Goal: Transaction & Acquisition: Subscribe to service/newsletter

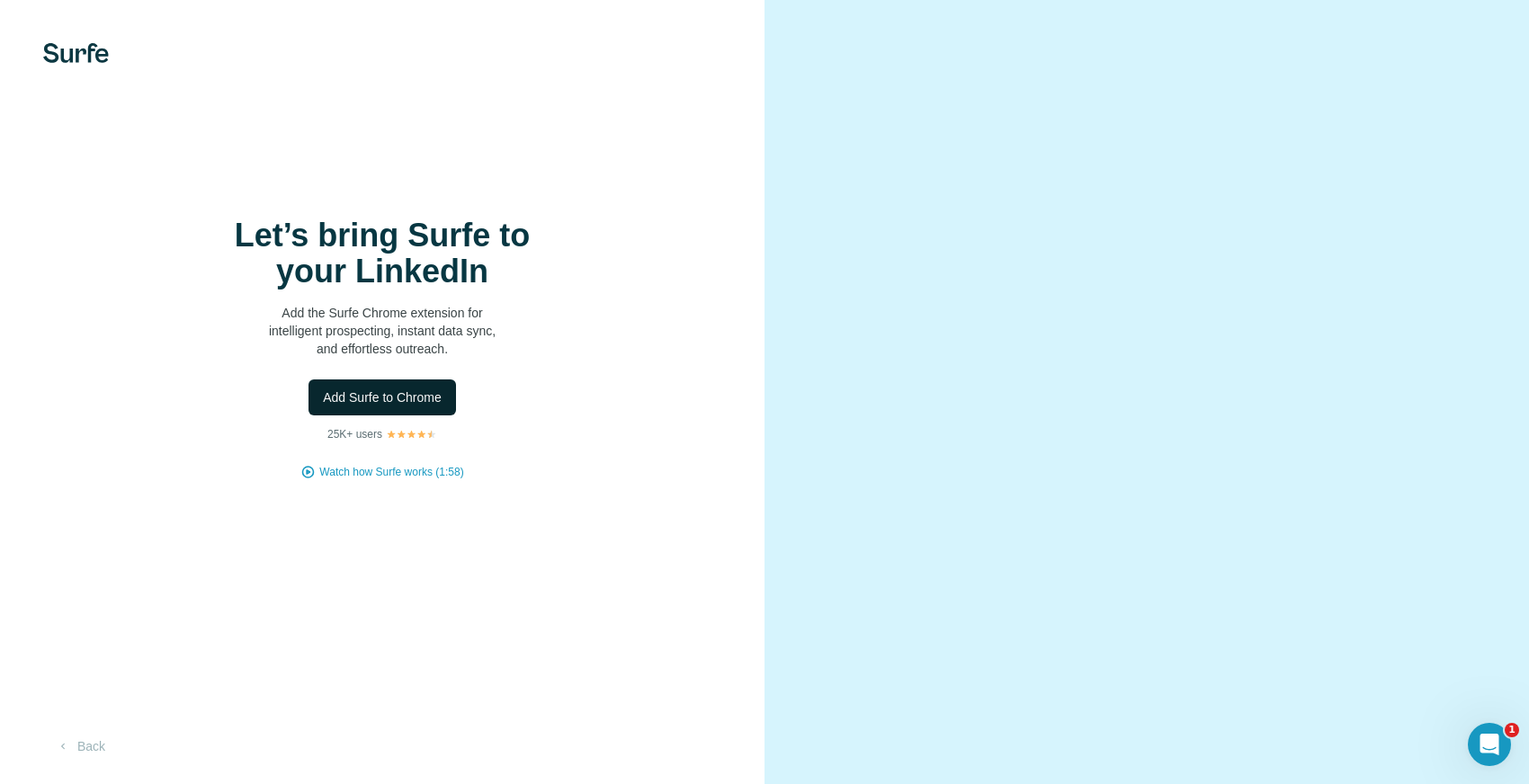
click at [358, 402] on span "Add Surfe to Chrome" at bounding box center [382, 397] width 119 height 18
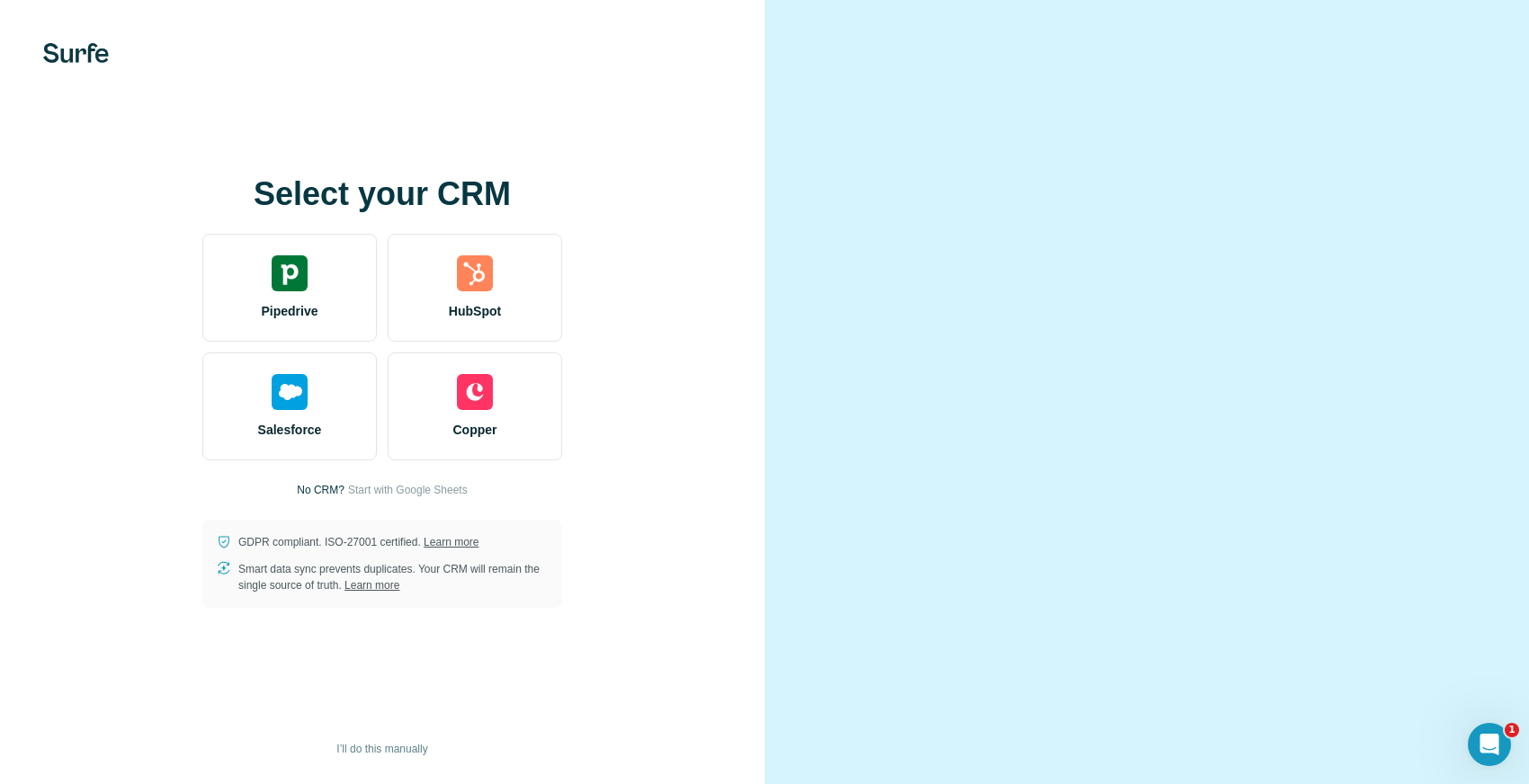
click at [680, 252] on div "Select your CRM Pipedrive HubSpot Salesforce Copper No CRM? Start with Google S…" at bounding box center [382, 392] width 693 height 431
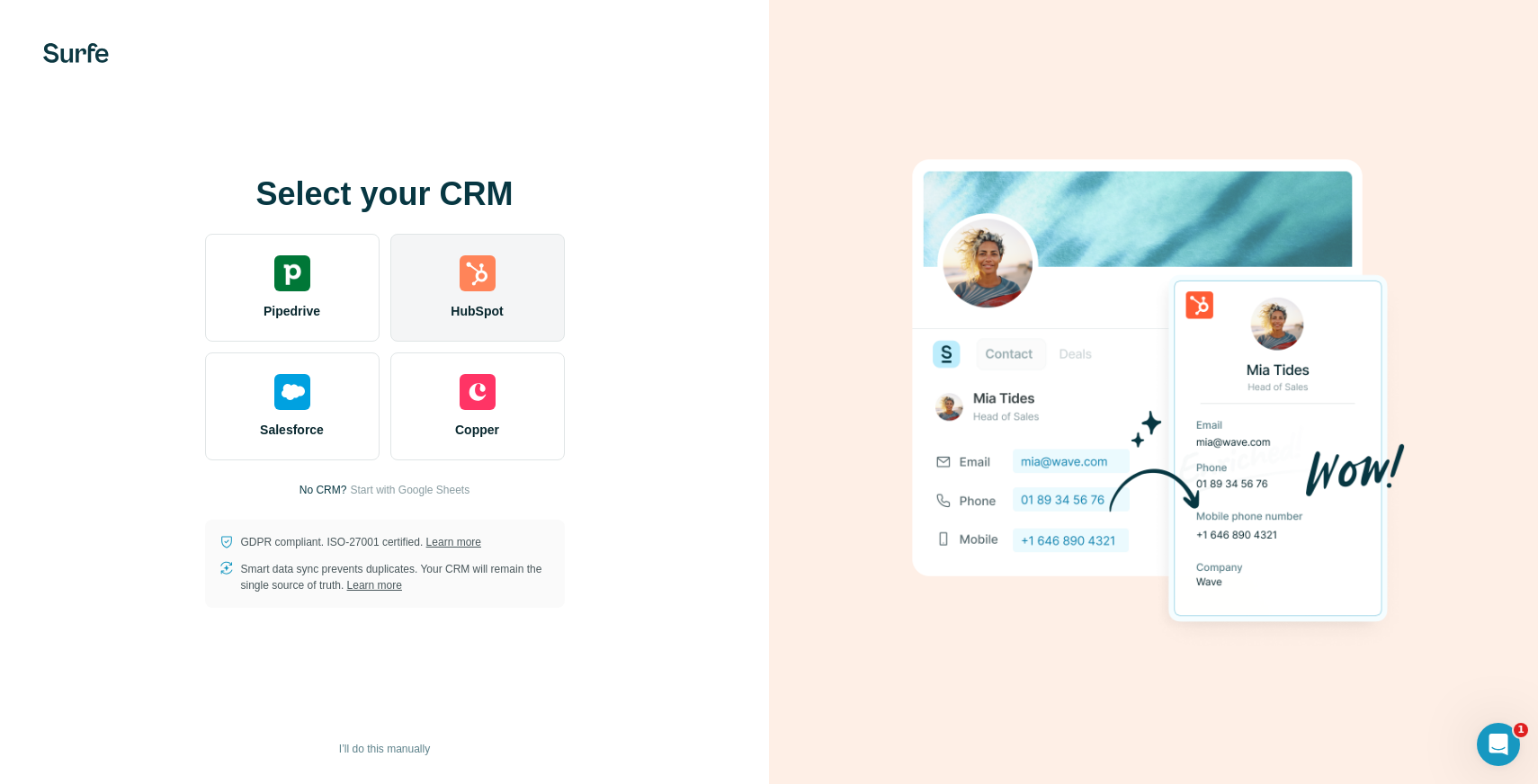
click at [467, 295] on div "HubSpot" at bounding box center [477, 288] width 175 height 108
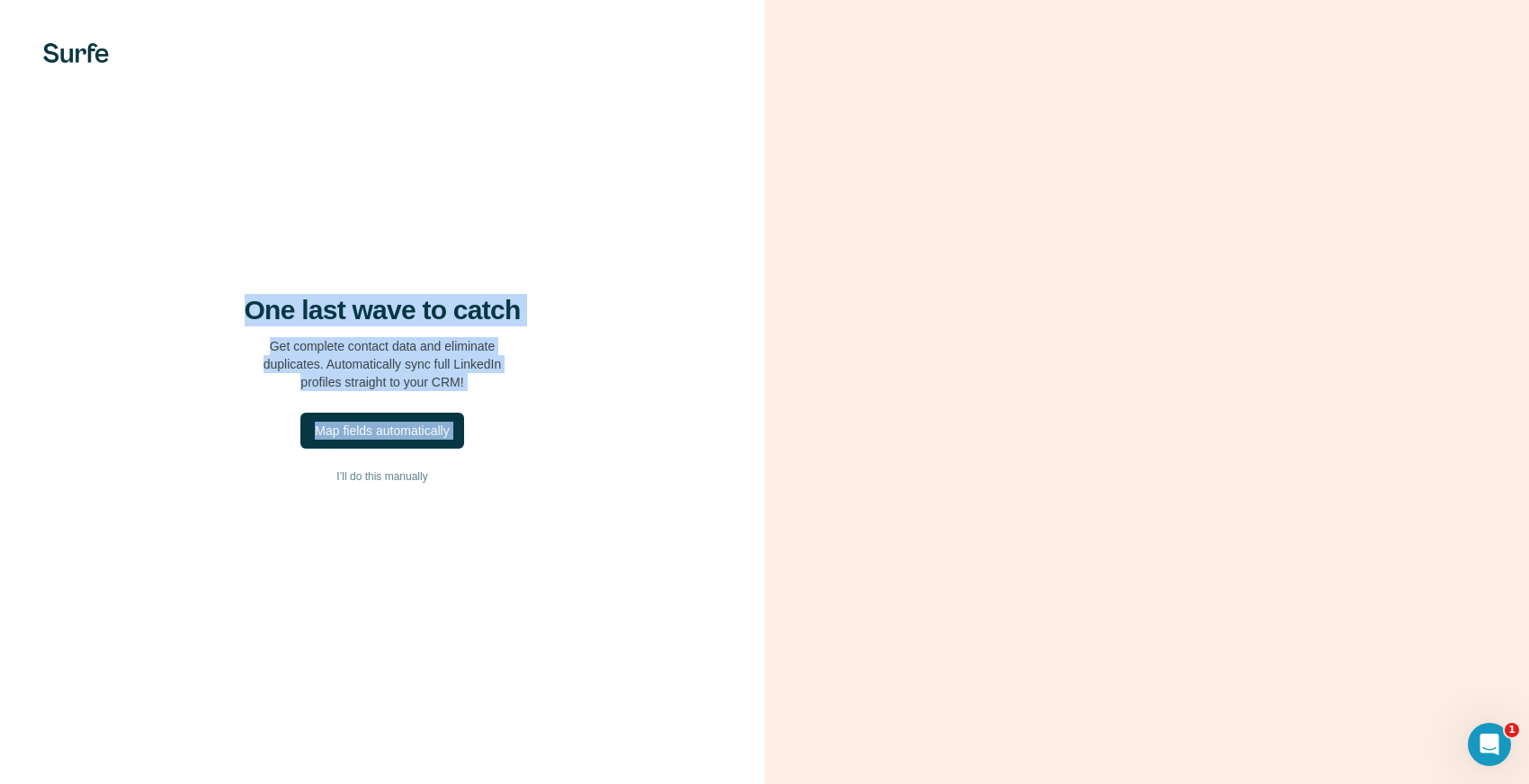
drag, startPoint x: 249, startPoint y: 315, endPoint x: 536, endPoint y: 465, distance: 323.8
click at [536, 466] on div "One last wave to catch Get complete contact data and eliminate duplicates. Auto…" at bounding box center [382, 392] width 764 height 784
click at [455, 461] on div at bounding box center [455, 461] width 0 height 0
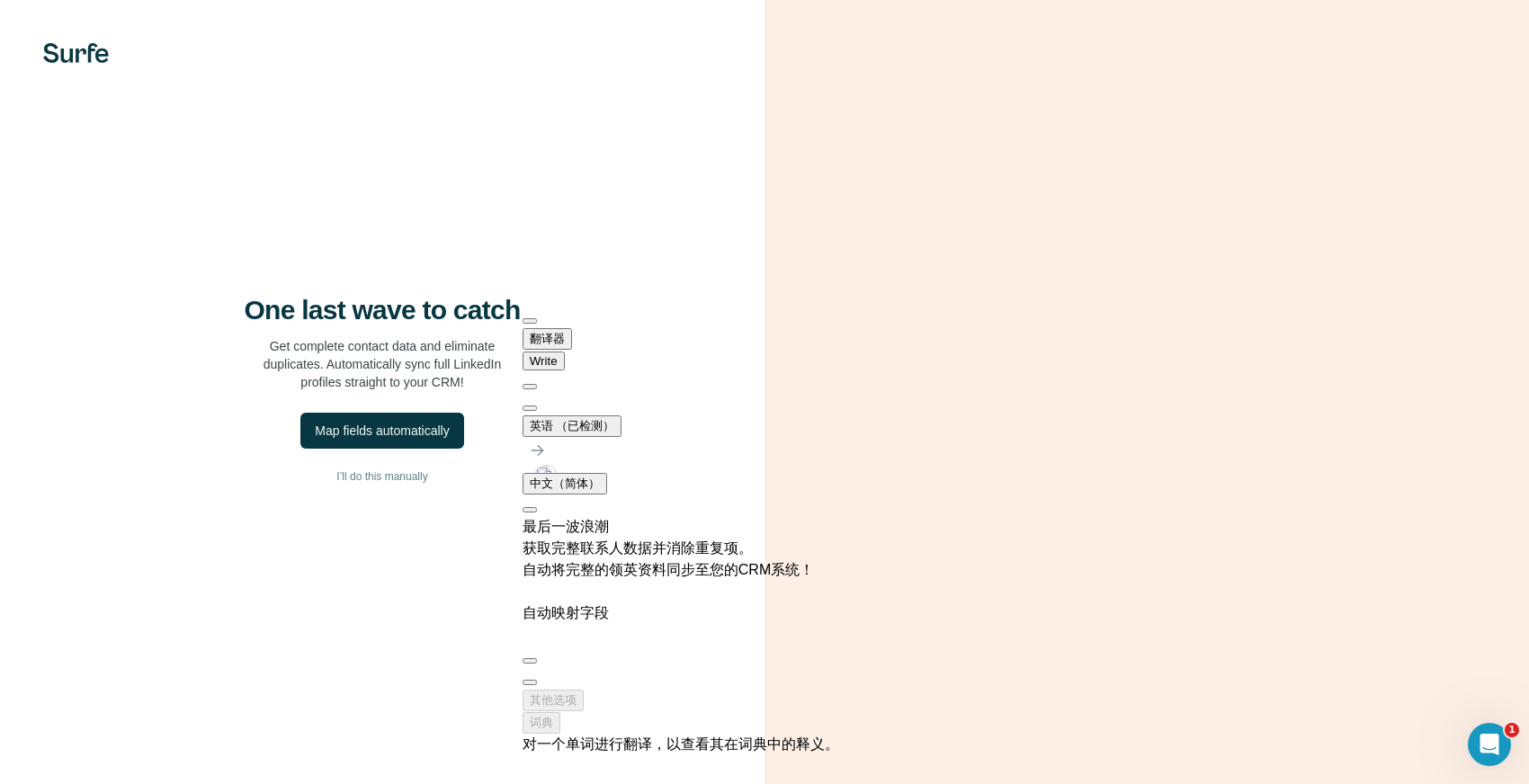
click at [621, 223] on div "One last wave to catch Get complete contact data and eliminate duplicates. Auto…" at bounding box center [382, 392] width 764 height 784
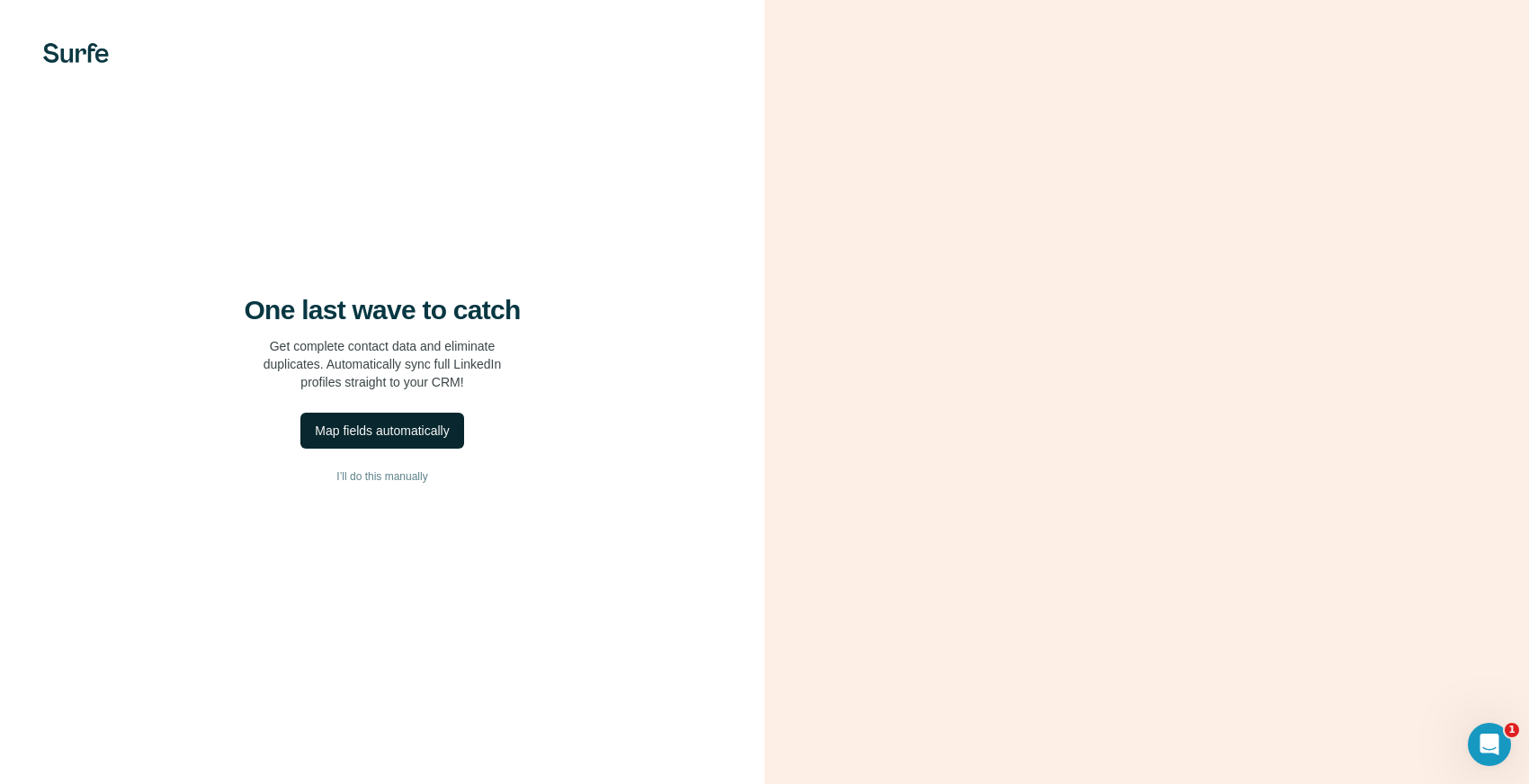
click at [377, 440] on div "Map fields automatically" at bounding box center [381, 431] width 134 height 18
